Goal: Book appointment/travel/reservation

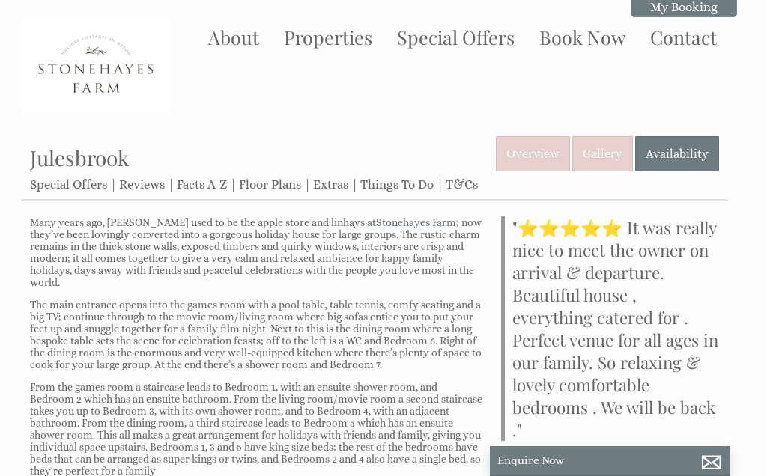
click at [677, 151] on link "Availability" at bounding box center [677, 153] width 84 height 35
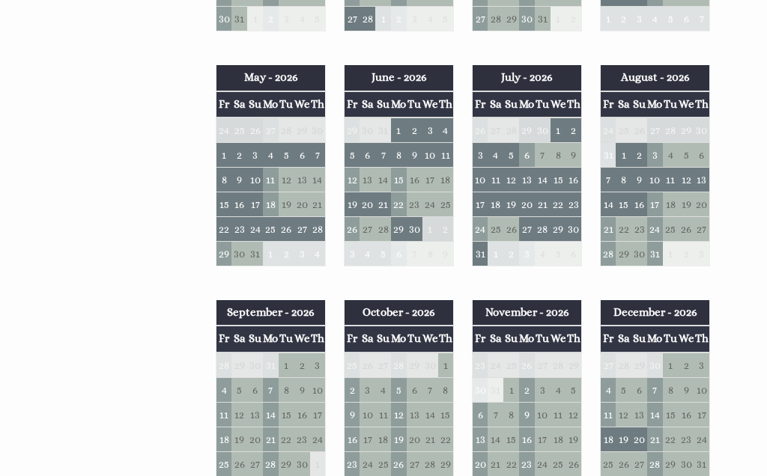
scroll to position [625, 0]
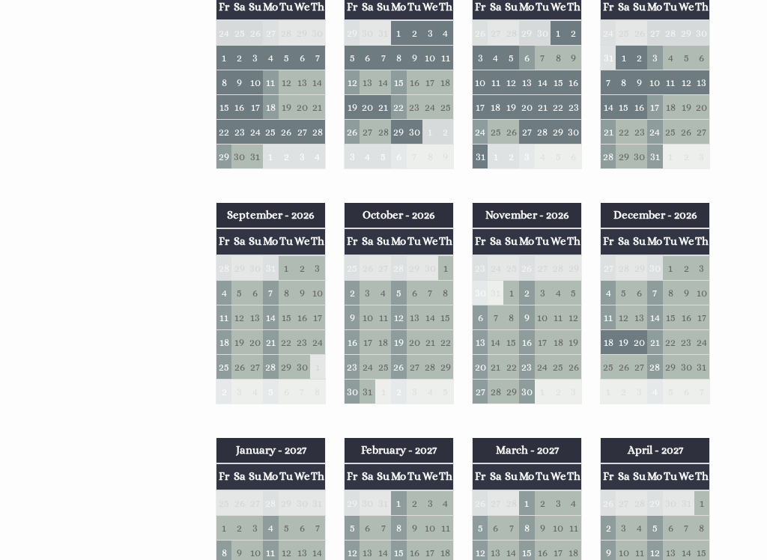
click at [226, 294] on td "4" at bounding box center [225, 293] width 16 height 25
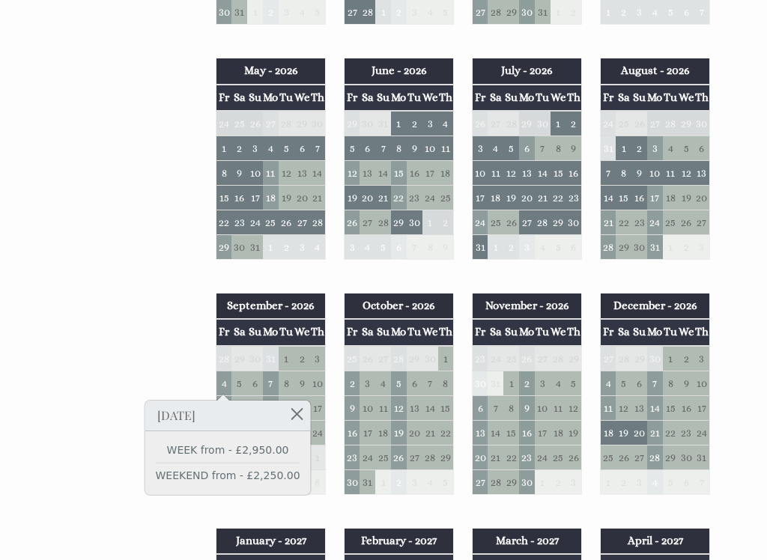
scroll to position [626, 0]
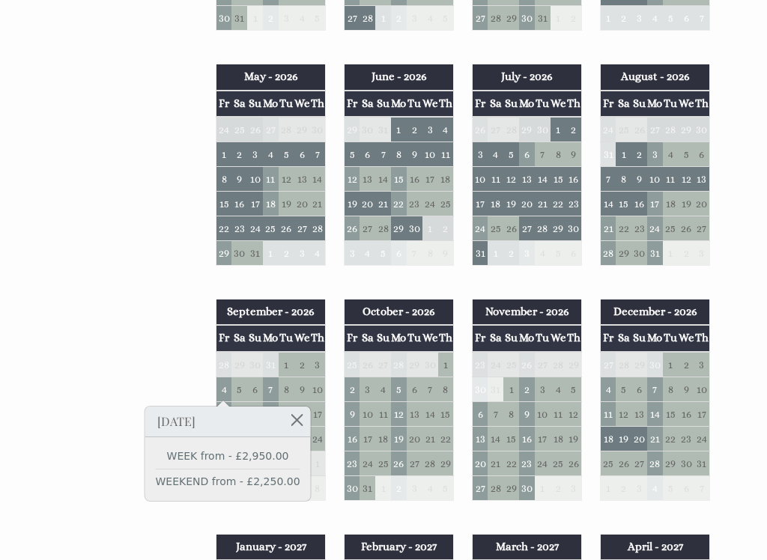
click at [603, 257] on td "28" at bounding box center [609, 252] width 16 height 25
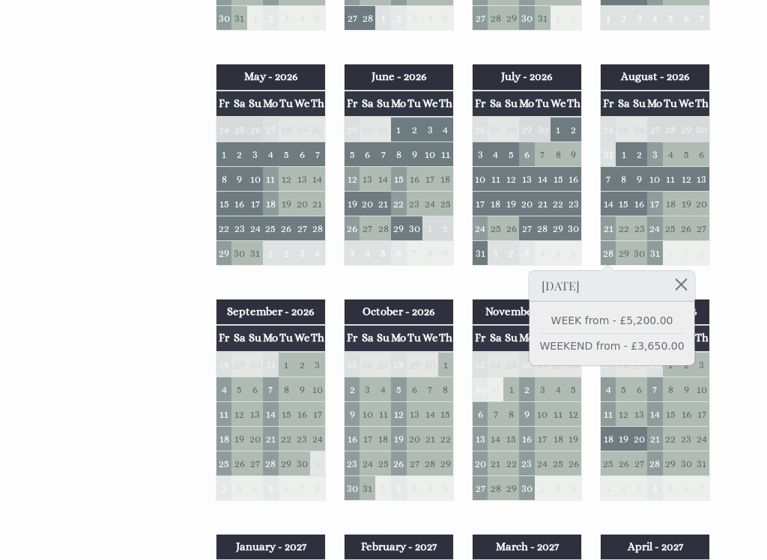
click at [670, 285] on link at bounding box center [681, 284] width 26 height 26
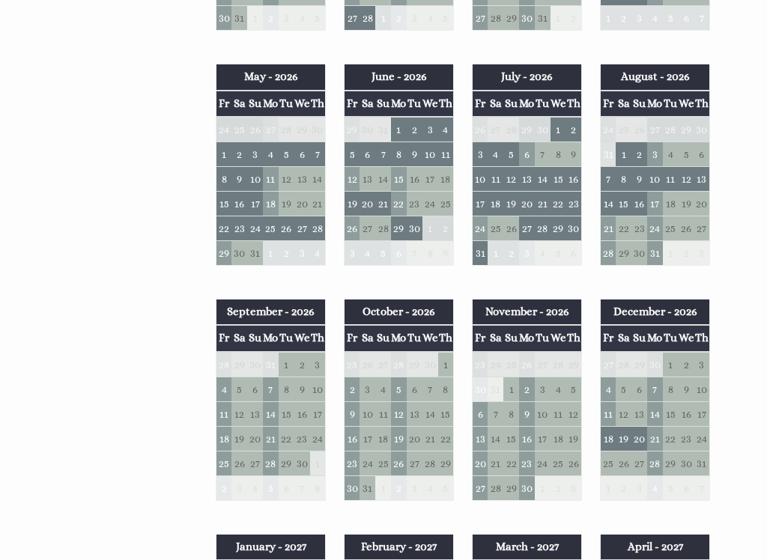
click at [477, 157] on td "3" at bounding box center [481, 154] width 16 height 25
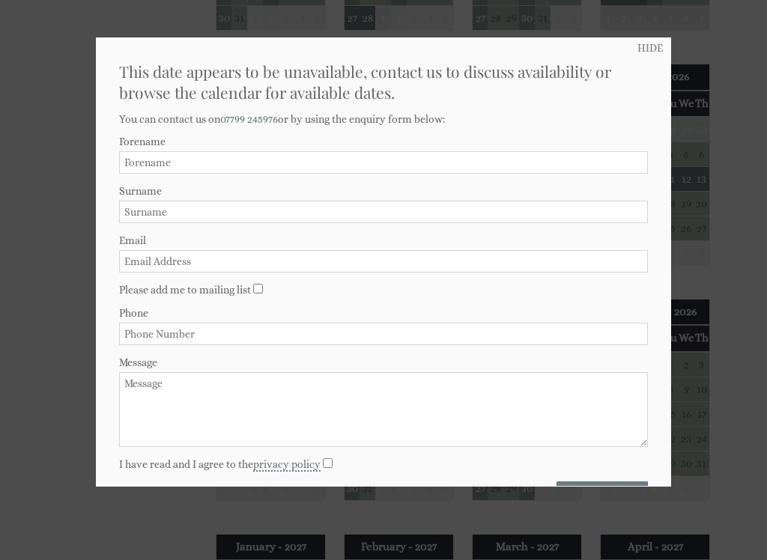
click at [44, 170] on div at bounding box center [383, 280] width 767 height 560
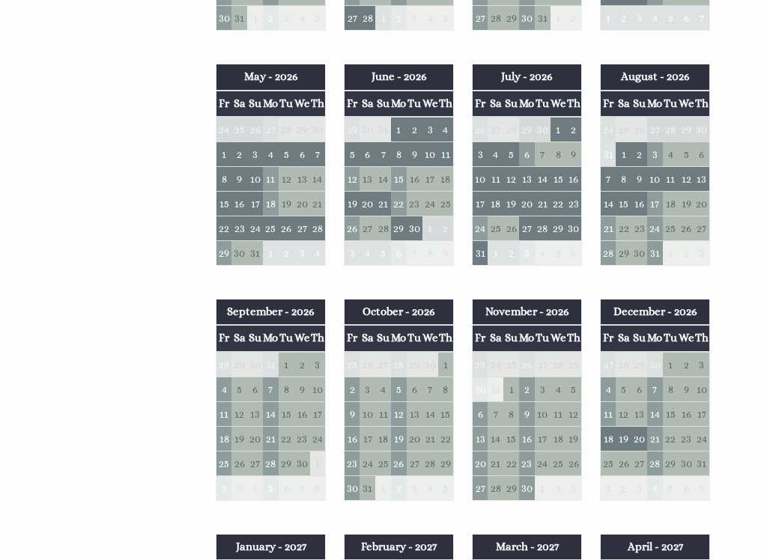
click at [478, 152] on td "3" at bounding box center [481, 154] width 16 height 25
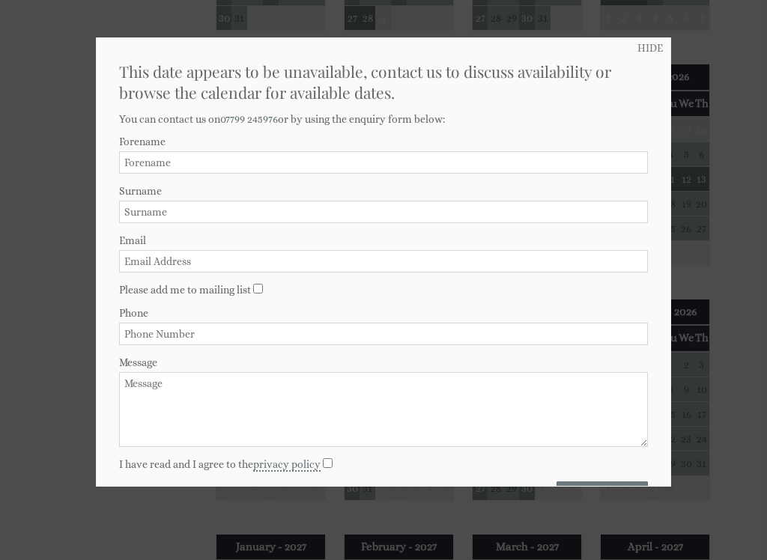
click at [652, 47] on link "HIDE" at bounding box center [650, 48] width 25 height 12
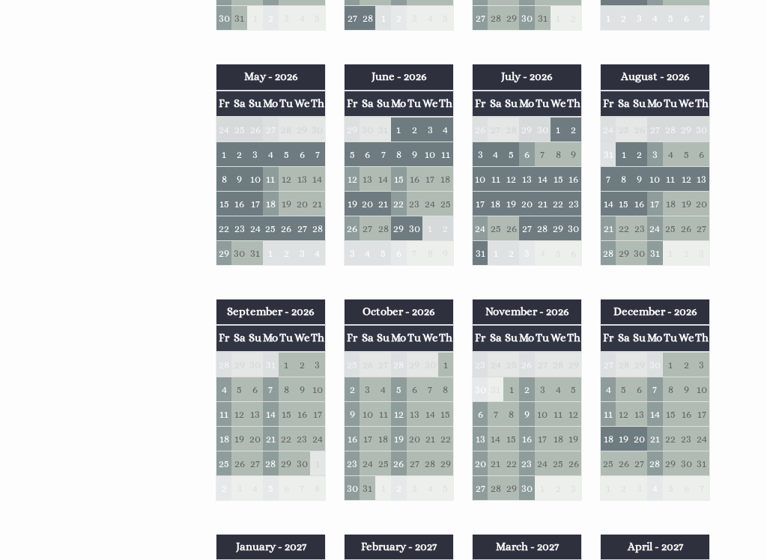
click at [348, 230] on td "26" at bounding box center [353, 228] width 16 height 25
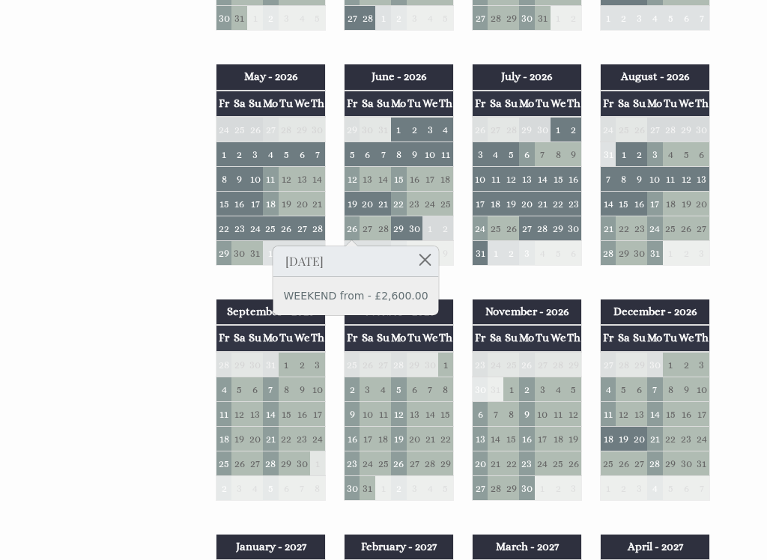
click at [346, 203] on td "19" at bounding box center [353, 203] width 16 height 25
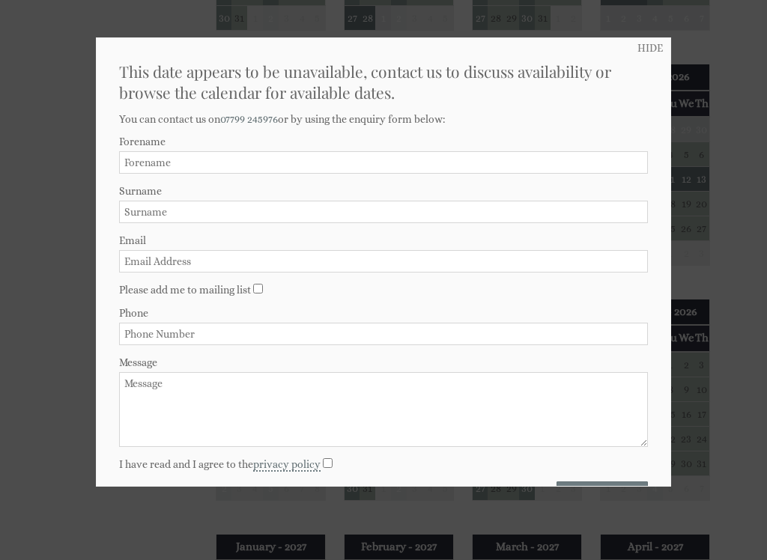
click at [653, 49] on link "HIDE" at bounding box center [650, 48] width 25 height 12
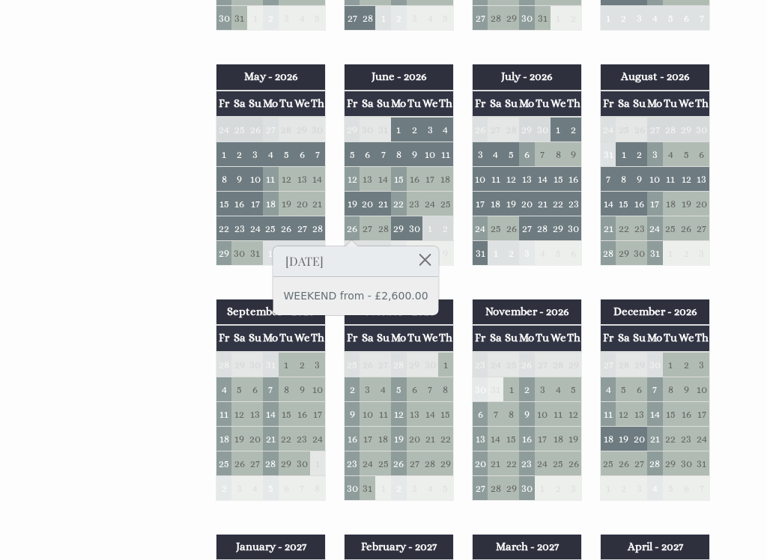
click at [350, 201] on td "19" at bounding box center [353, 203] width 16 height 25
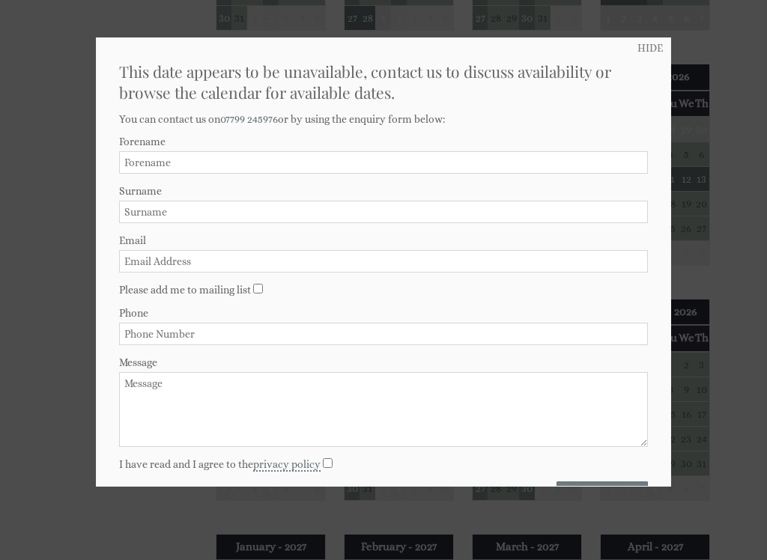
click at [647, 49] on link "HIDE" at bounding box center [650, 48] width 25 height 12
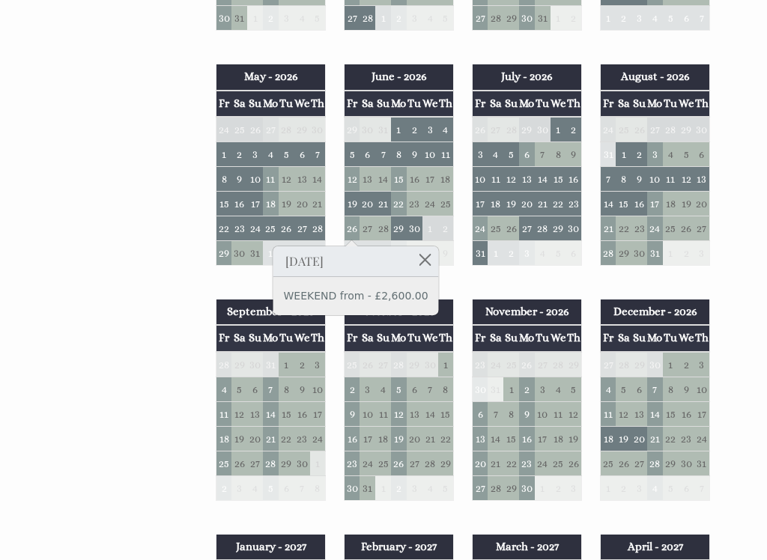
click at [348, 178] on td "12" at bounding box center [353, 178] width 16 height 25
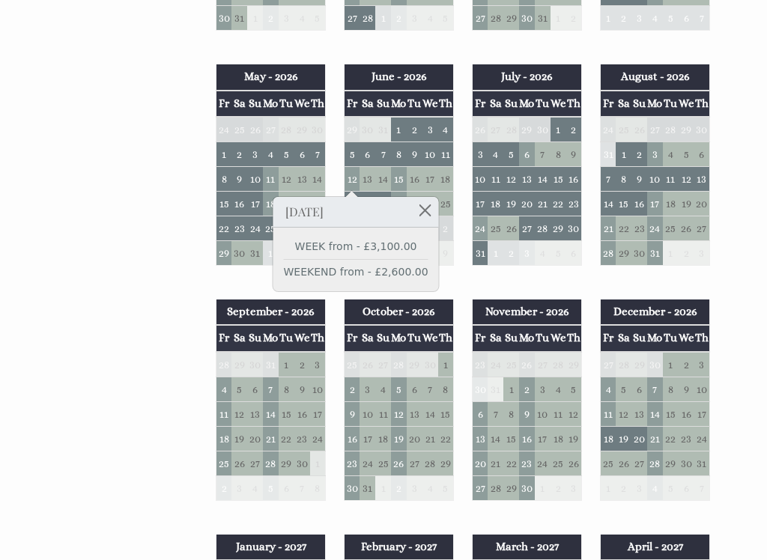
click at [225, 380] on td "4" at bounding box center [225, 389] width 16 height 25
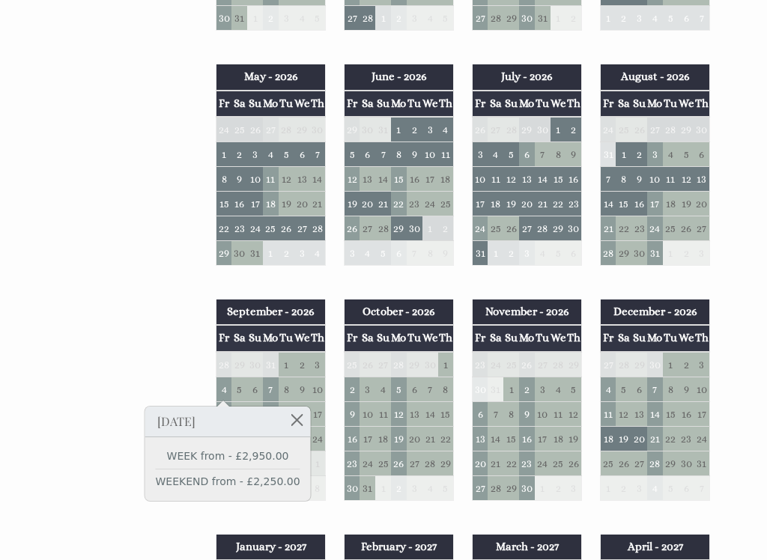
click at [349, 149] on td "5" at bounding box center [353, 154] width 16 height 25
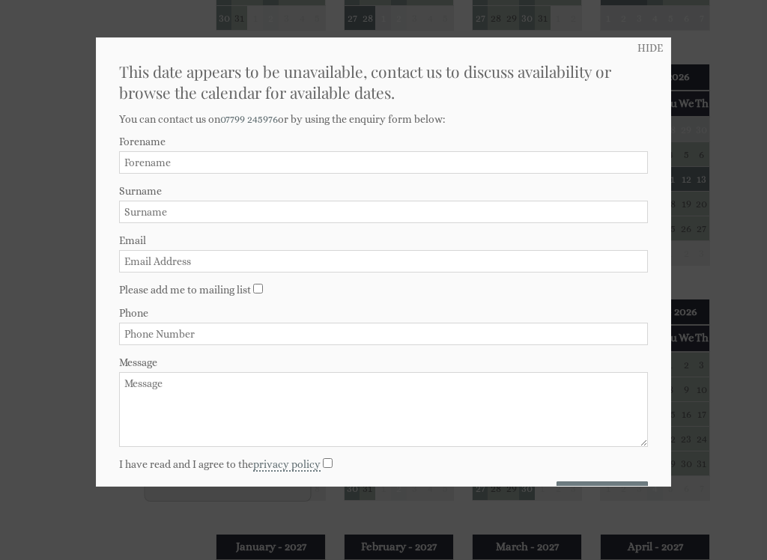
click at [646, 43] on link "HIDE" at bounding box center [650, 48] width 25 height 12
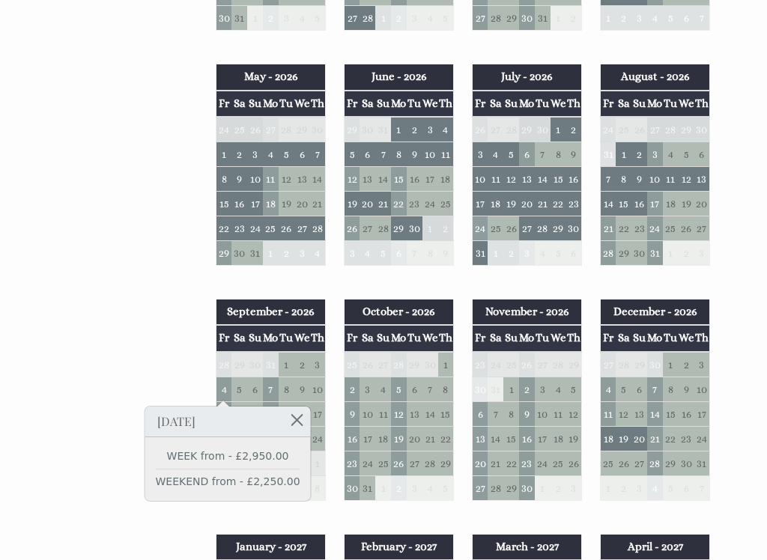
click at [120, 352] on div "Properties [GEOGRAPHIC_DATA] Overview Gallery Availability Special Offers Revie…" at bounding box center [374, 257] width 707 height 1495
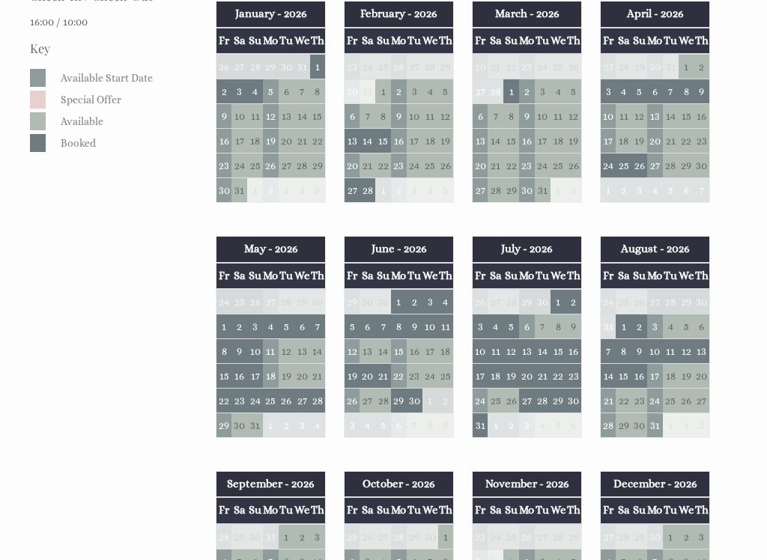
scroll to position [456, 0]
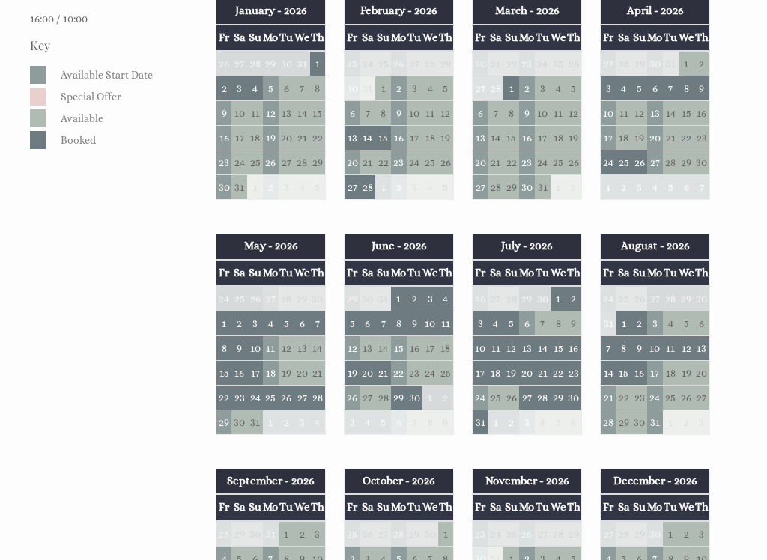
click at [351, 318] on td "5" at bounding box center [353, 324] width 16 height 25
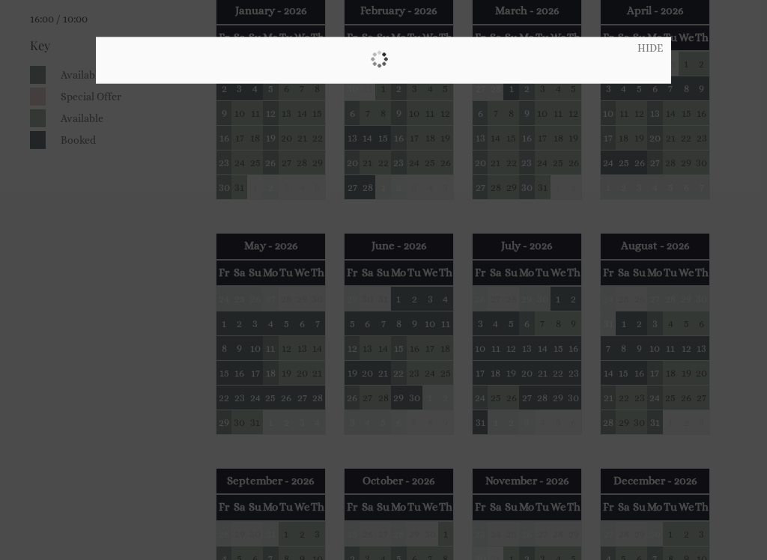
scroll to position [457, 0]
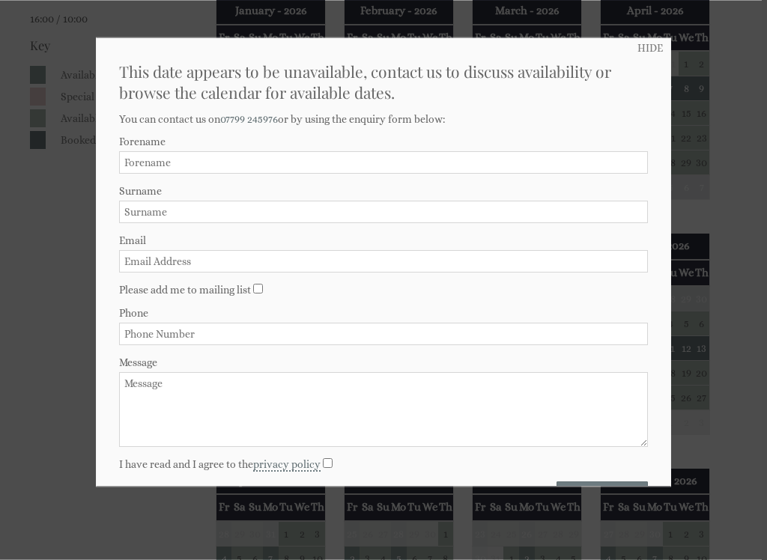
click at [644, 44] on link "HIDE" at bounding box center [650, 48] width 25 height 12
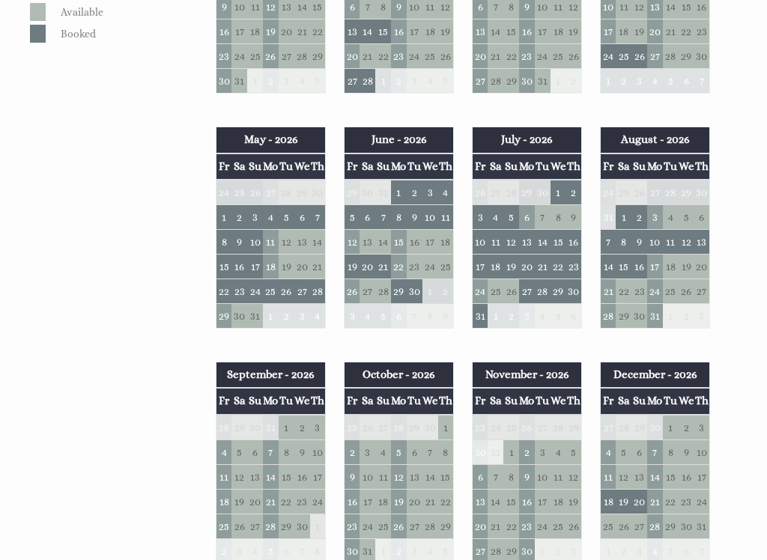
scroll to position [562, 0]
